Goal: Information Seeking & Learning: Find specific fact

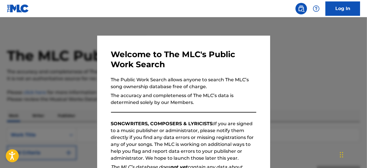
scroll to position [63, 0]
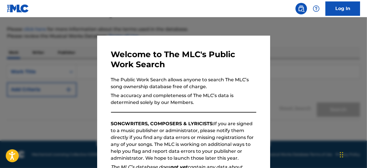
click at [223, 140] on p "SONGWRITERS, COMPOSERS & LYRICISTS: If you are signed to a music publisher or a…" at bounding box center [183, 141] width 145 height 41
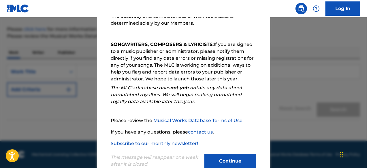
scroll to position [95, 0]
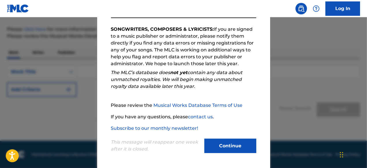
click at [223, 147] on button "Continue" at bounding box center [230, 146] width 52 height 14
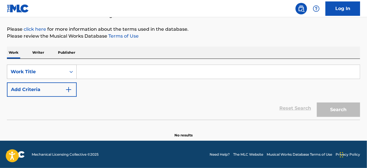
click at [64, 71] on div "Work Title" at bounding box center [36, 72] width 59 height 11
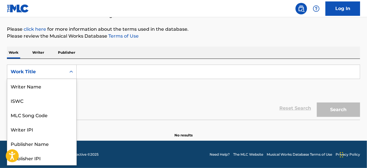
scroll to position [29, 0]
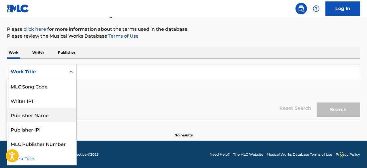
click at [57, 118] on div "Publisher Name" at bounding box center [41, 115] width 69 height 14
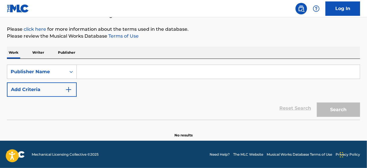
click at [149, 72] on input "Search Form" at bounding box center [218, 72] width 283 height 14
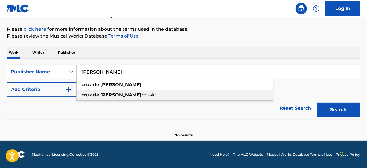
click at [141, 95] on span "music" at bounding box center [148, 94] width 14 height 5
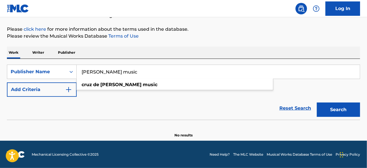
type input "[PERSON_NAME] music"
click at [341, 110] on button "Search" at bounding box center [337, 110] width 43 height 14
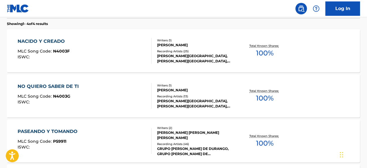
scroll to position [166, 0]
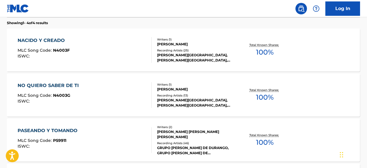
click at [55, 95] on span "N4003G" at bounding box center [61, 95] width 17 height 5
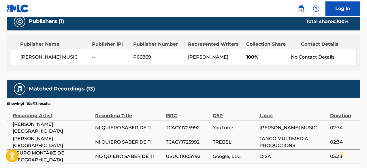
scroll to position [229, 0]
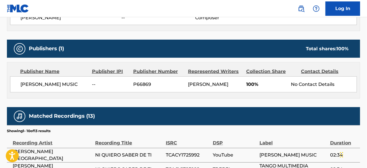
scroll to position [181, 0]
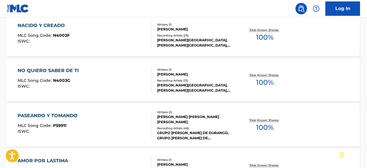
click at [62, 27] on div "NACIDO Y CREADO" at bounding box center [44, 25] width 52 height 7
